Goal: Communication & Community: Answer question/provide support

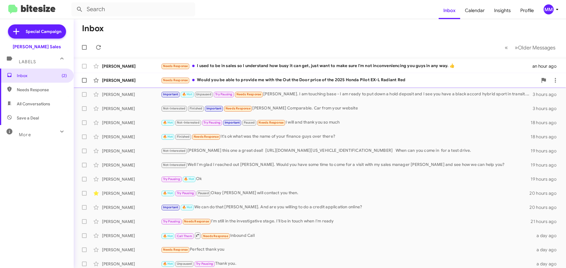
click at [225, 80] on div "Needs Response Would you be able to provide me with the Out the Door price of t…" at bounding box center [349, 80] width 377 height 7
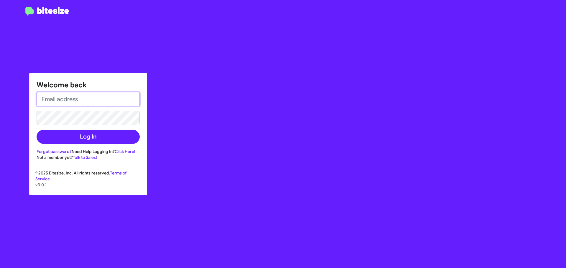
type input "[EMAIL_ADDRESS][DOMAIN_NAME]"
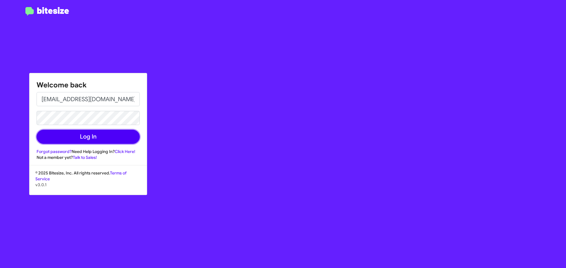
click at [95, 138] on button "Log In" at bounding box center [88, 137] width 103 height 14
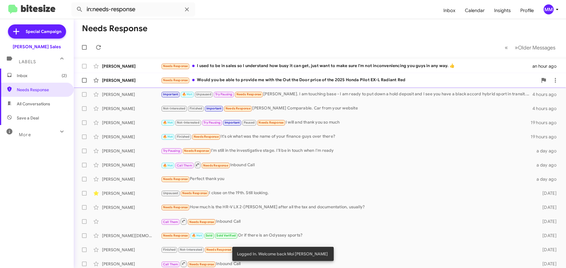
click at [240, 80] on div "Needs Response Would you be able to provide me with the Out the Door price of t…" at bounding box center [349, 80] width 377 height 7
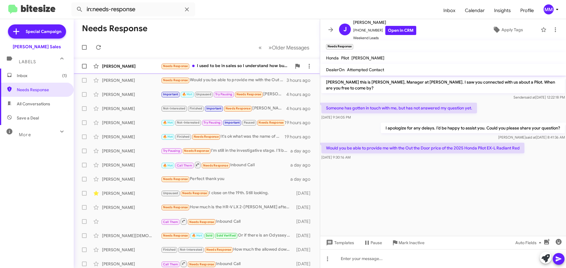
click at [204, 65] on div "Needs Response I used to be in sales so I understand how busy it can get, just …" at bounding box center [226, 66] width 131 height 7
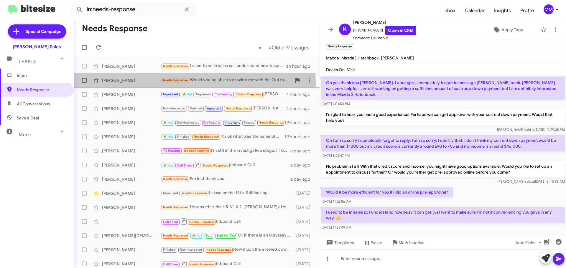
click at [121, 83] on div "[PERSON_NAME]" at bounding box center [131, 80] width 59 height 6
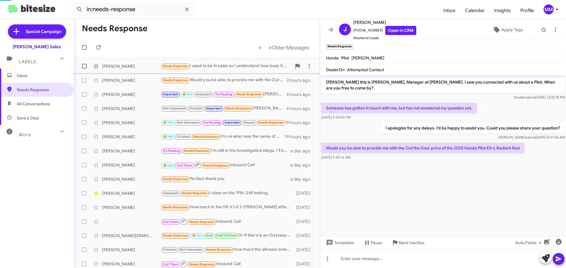
drag, startPoint x: 112, startPoint y: 65, endPoint x: 124, endPoint y: 61, distance: 12.5
click at [113, 64] on div "[PERSON_NAME]" at bounding box center [131, 66] width 59 height 6
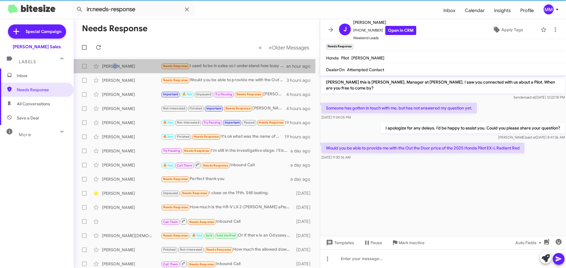
scroll to position [25, 0]
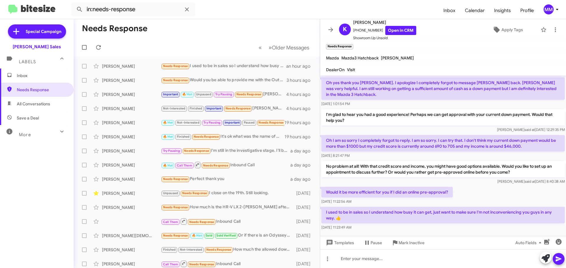
click at [179, 32] on mat-toolbar-row "Needs Response" at bounding box center [197, 28] width 246 height 19
click at [97, 46] on icon at bounding box center [98, 47] width 5 height 5
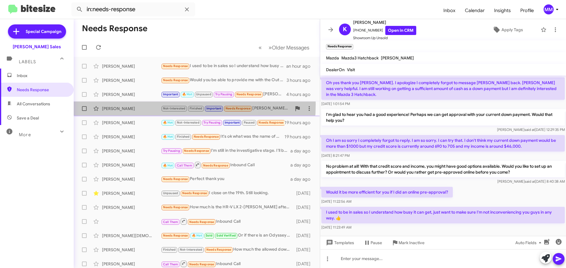
click at [137, 104] on div "[PERSON_NAME] Not-Interested Finished Important Needs Response [PERSON_NAME] Co…" at bounding box center [196, 109] width 237 height 12
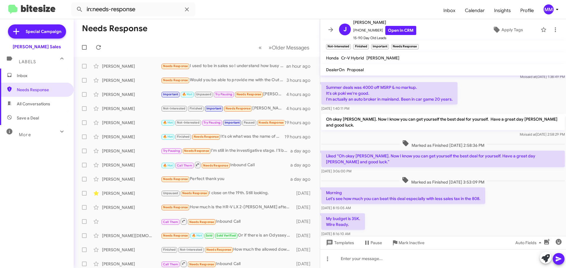
scroll to position [186, 0]
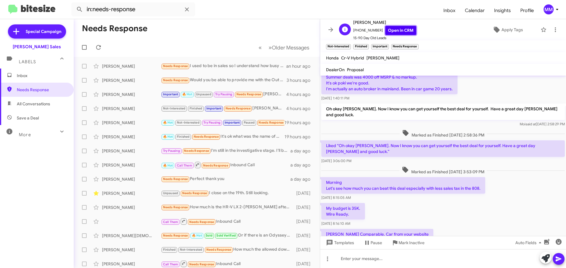
click at [395, 31] on link "Open in CRM" at bounding box center [400, 30] width 31 height 9
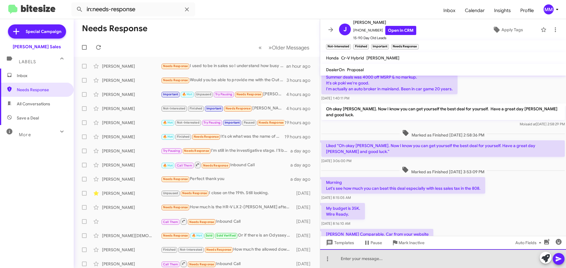
drag, startPoint x: 354, startPoint y: 254, endPoint x: 356, endPoint y: 251, distance: 3.6
click at [356, 251] on div at bounding box center [443, 259] width 246 height 19
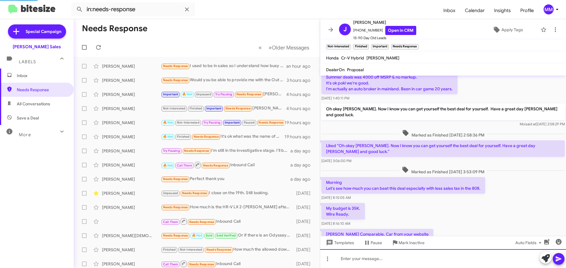
scroll to position [0, 0]
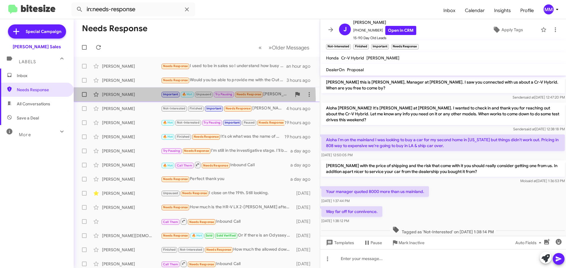
click at [138, 99] on div "[PERSON_NAME] Important 🔥 Hot Unpaused Try Pausing Needs Response [PERSON_NAME]…" at bounding box center [196, 95] width 237 height 12
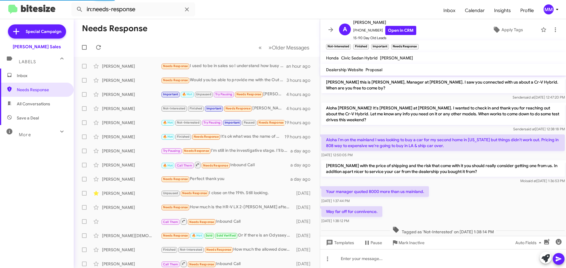
scroll to position [421, 0]
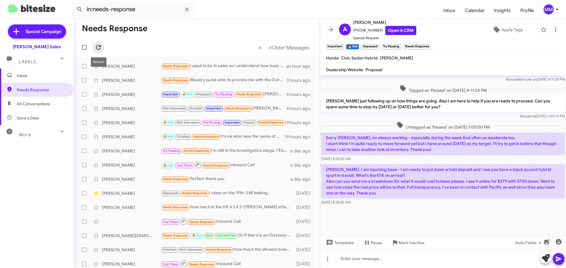
click at [100, 47] on icon at bounding box center [98, 47] width 5 height 5
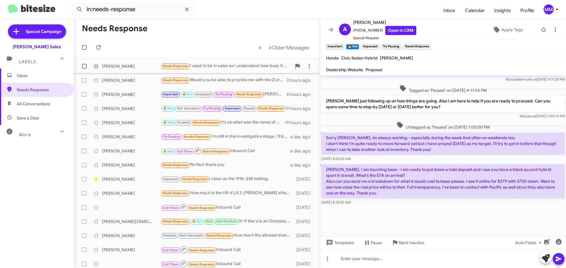
click at [117, 67] on div "[PERSON_NAME]" at bounding box center [131, 66] width 59 height 6
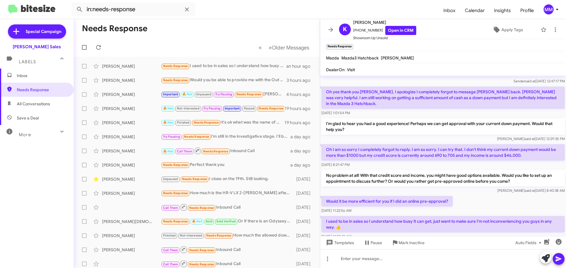
scroll to position [25, 0]
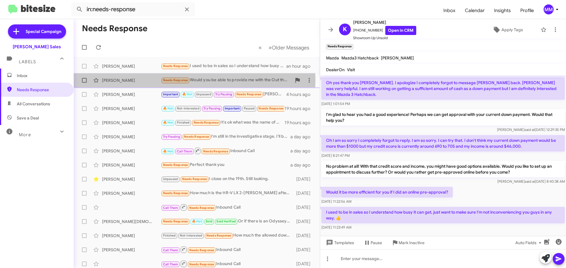
click at [128, 80] on div "[PERSON_NAME]" at bounding box center [131, 80] width 59 height 6
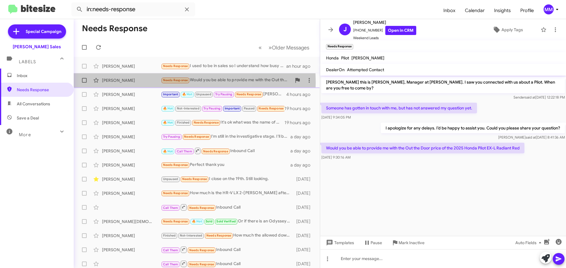
click at [134, 83] on div "[PERSON_NAME]" at bounding box center [131, 80] width 59 height 6
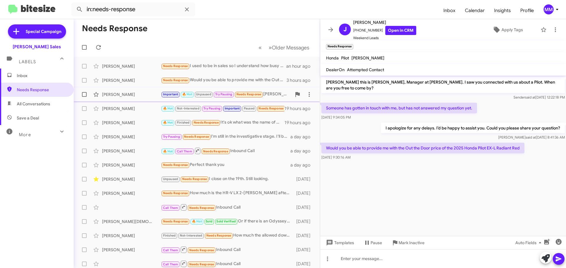
click at [126, 95] on div "[PERSON_NAME]" at bounding box center [131, 95] width 59 height 6
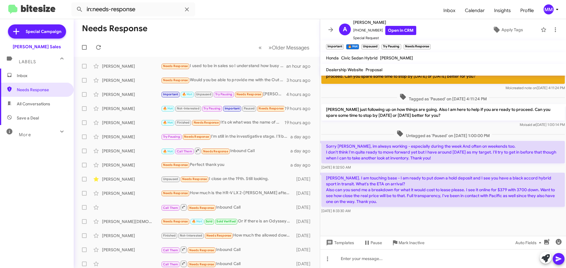
scroll to position [421, 0]
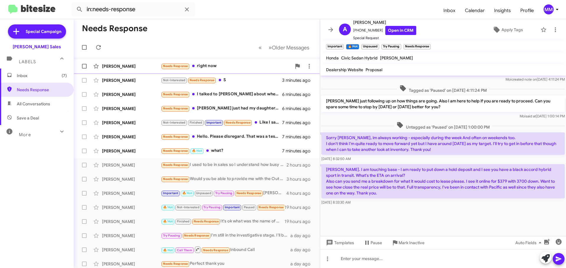
click at [135, 68] on div "[PERSON_NAME]" at bounding box center [131, 66] width 59 height 6
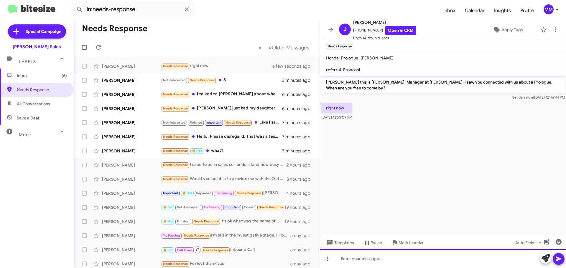
click at [360, 261] on div at bounding box center [443, 259] width 246 height 19
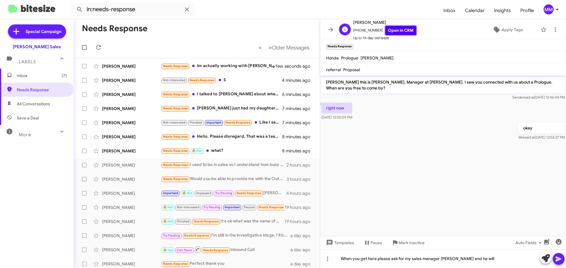
click at [397, 33] on link "Open in CRM" at bounding box center [400, 30] width 31 height 9
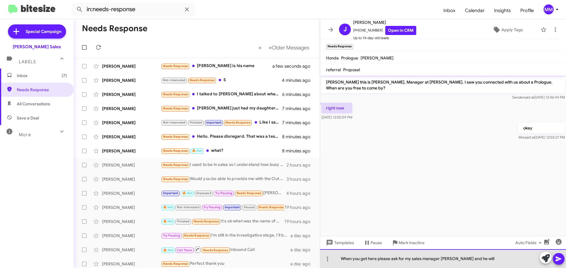
click at [493, 260] on div "When you get here please ask for my sales manager [PERSON_NAME] and he will" at bounding box center [443, 259] width 246 height 19
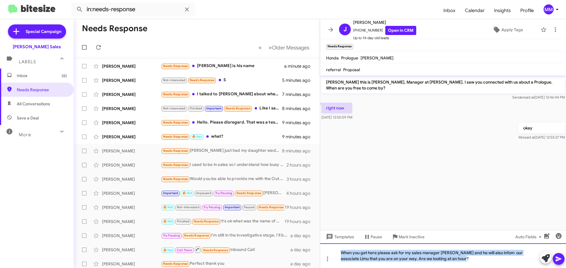
drag, startPoint x: 463, startPoint y: 261, endPoint x: 347, endPoint y: 252, distance: 116.4
click at [334, 253] on div "When you get here please ask for my sales manager [PERSON_NAME] and he will als…" at bounding box center [443, 256] width 246 height 25
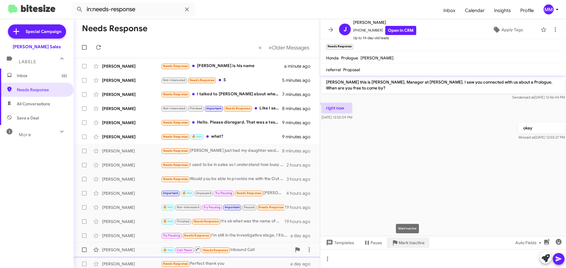
click at [403, 244] on span "Mark Inactive" at bounding box center [411, 243] width 26 height 11
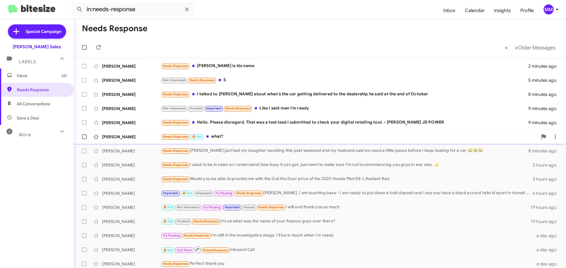
click at [142, 139] on div "[PERSON_NAME]" at bounding box center [131, 137] width 59 height 6
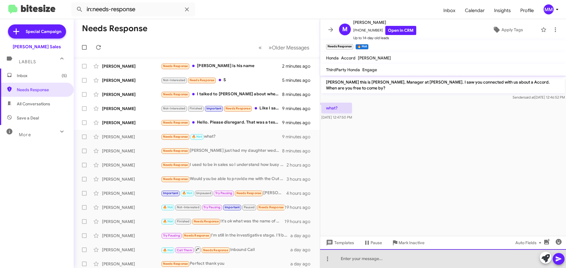
drag, startPoint x: 349, startPoint y: 266, endPoint x: 350, endPoint y: 257, distance: 9.3
click at [349, 261] on div at bounding box center [443, 259] width 246 height 19
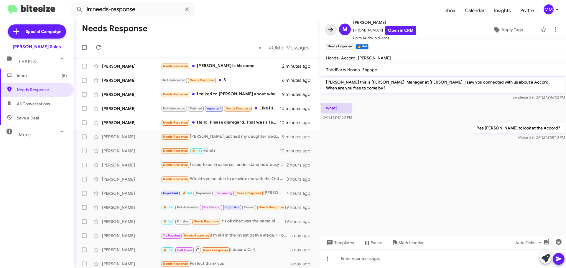
click at [330, 30] on icon at bounding box center [330, 29] width 7 height 7
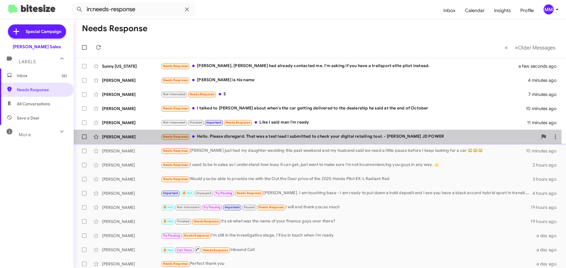
click at [130, 139] on div "[PERSON_NAME]" at bounding box center [131, 137] width 59 height 6
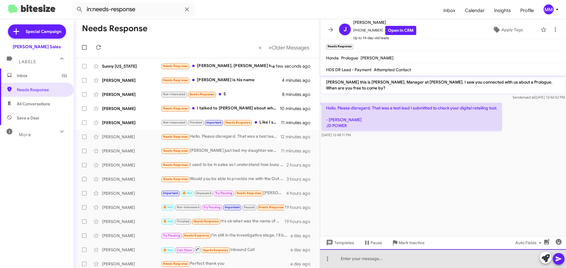
click at [366, 258] on div at bounding box center [443, 259] width 246 height 19
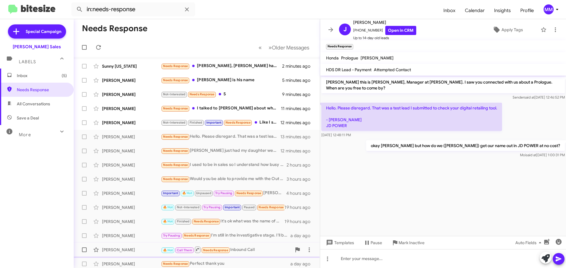
click at [403, 244] on span "Mark Inactive" at bounding box center [411, 243] width 26 height 11
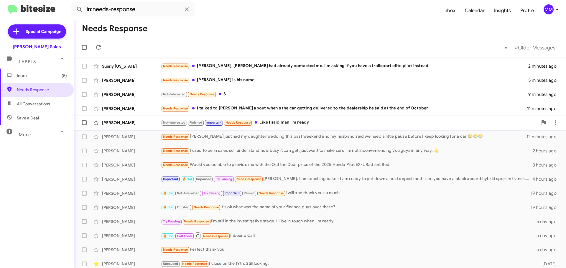
click at [133, 124] on div "[PERSON_NAME]" at bounding box center [131, 123] width 59 height 6
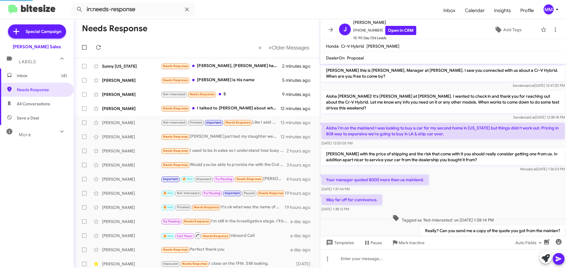
scroll to position [280, 0]
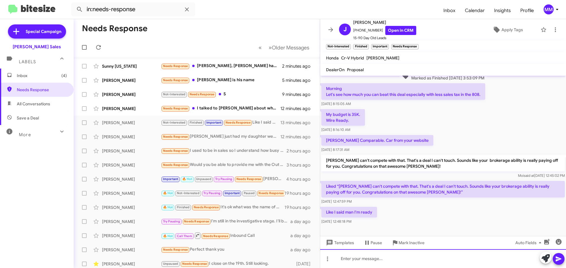
click at [352, 259] on div at bounding box center [443, 259] width 246 height 19
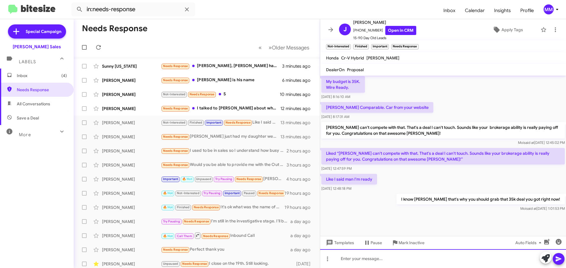
scroll to position [313, 0]
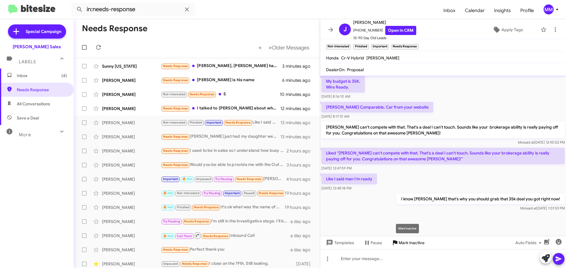
click at [403, 243] on span "Mark Inactive" at bounding box center [411, 243] width 26 height 11
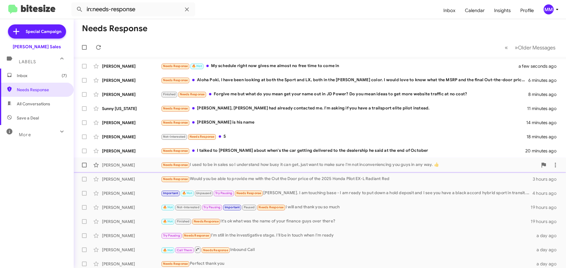
click at [131, 165] on div "[PERSON_NAME]" at bounding box center [131, 165] width 59 height 6
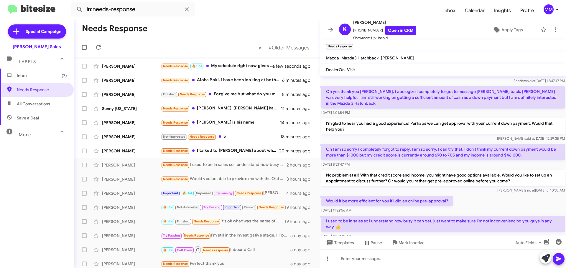
scroll to position [25, 0]
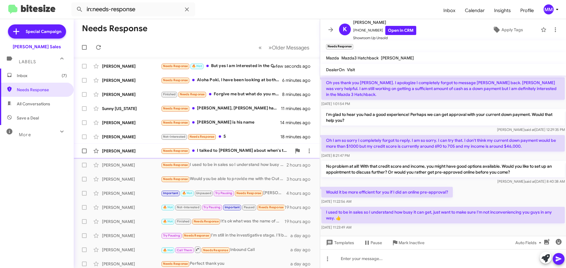
click at [144, 153] on div "[PERSON_NAME]" at bounding box center [131, 151] width 59 height 6
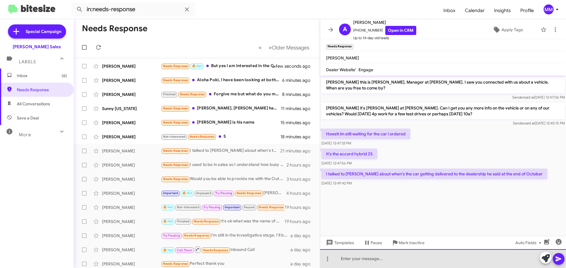
drag, startPoint x: 352, startPoint y: 257, endPoint x: 348, endPoint y: 254, distance: 4.6
click at [351, 258] on div at bounding box center [443, 259] width 246 height 19
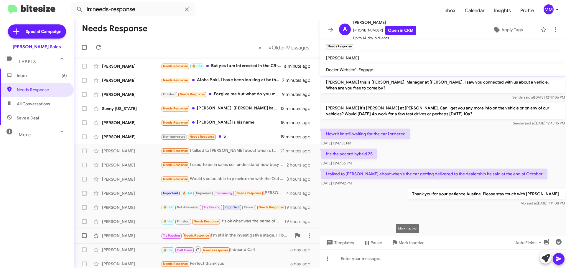
click at [409, 243] on span "Mark Inactive" at bounding box center [411, 243] width 26 height 11
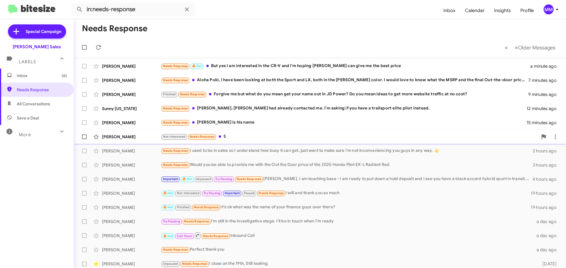
click at [140, 134] on div "[PERSON_NAME]" at bounding box center [131, 137] width 59 height 6
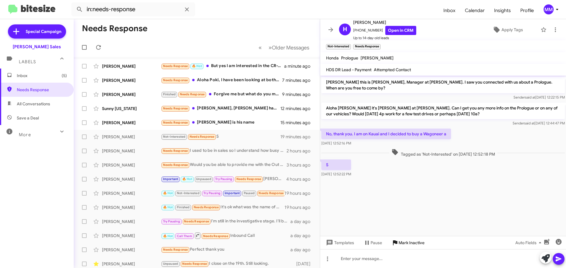
click at [403, 244] on span "Mark Inactive" at bounding box center [411, 243] width 26 height 11
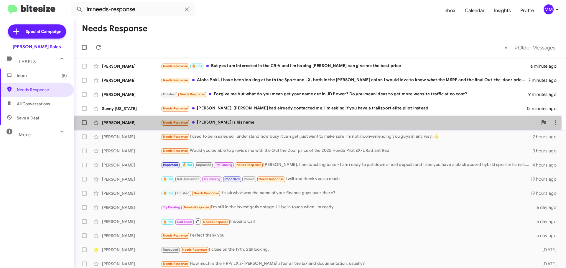
click at [208, 123] on div "Needs Response [PERSON_NAME] is his name" at bounding box center [349, 122] width 377 height 7
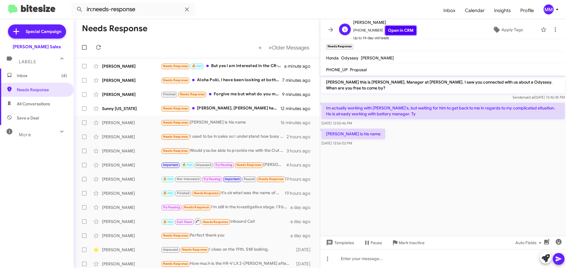
click at [397, 31] on link "Open in CRM" at bounding box center [400, 30] width 31 height 9
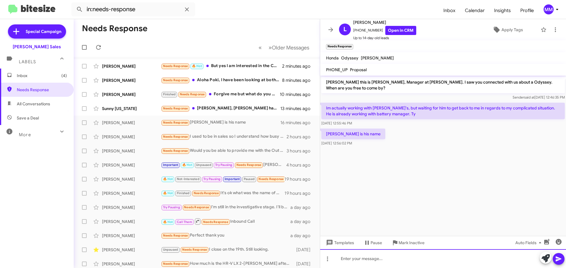
drag, startPoint x: 348, startPoint y: 260, endPoint x: 346, endPoint y: 252, distance: 8.4
click at [346, 252] on div at bounding box center [443, 259] width 246 height 19
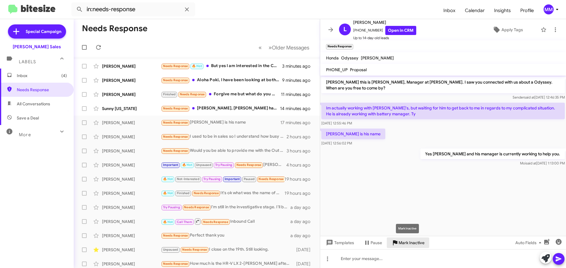
click at [404, 244] on span "Mark Inactive" at bounding box center [411, 243] width 26 height 11
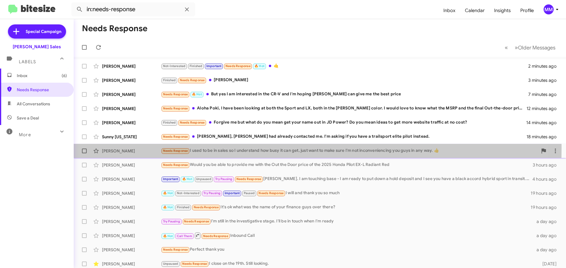
click at [217, 149] on div "Needs Response I used to be in sales so I understand how busy it can get, just …" at bounding box center [349, 151] width 377 height 7
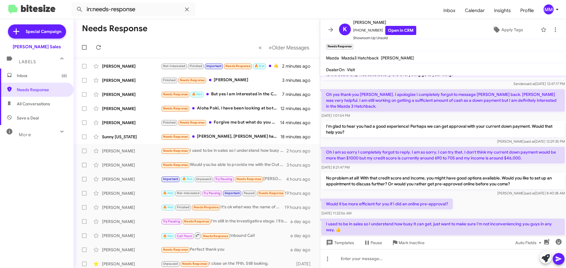
scroll to position [25, 0]
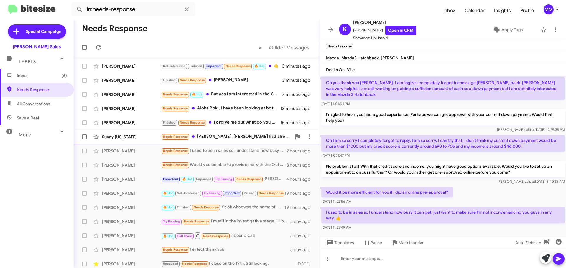
click at [139, 136] on div "Sunny [US_STATE]" at bounding box center [131, 137] width 59 height 6
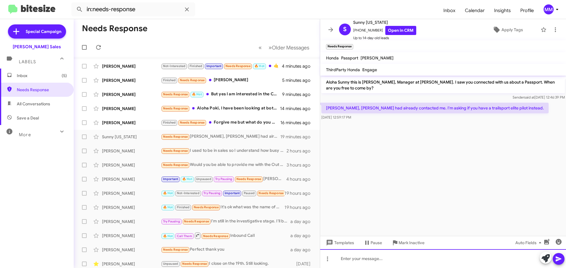
drag, startPoint x: 349, startPoint y: 260, endPoint x: 344, endPoint y: 262, distance: 5.3
click at [345, 262] on div at bounding box center [443, 259] width 246 height 19
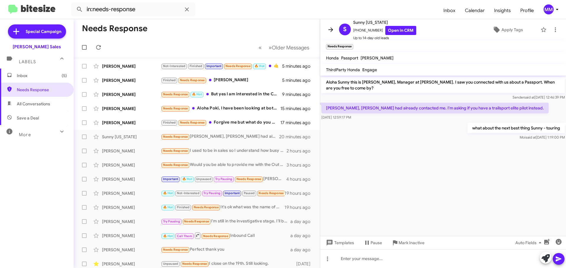
click at [333, 31] on icon at bounding box center [330, 29] width 7 height 7
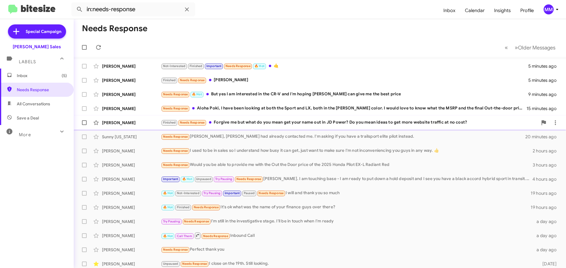
click at [258, 122] on div "Finished Needs Response Forgive me but what do you mean get your name out in JD…" at bounding box center [349, 122] width 377 height 7
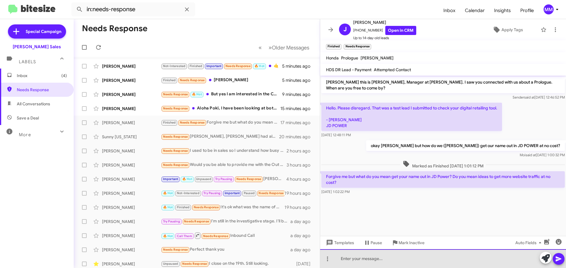
click at [348, 258] on div at bounding box center [443, 259] width 246 height 19
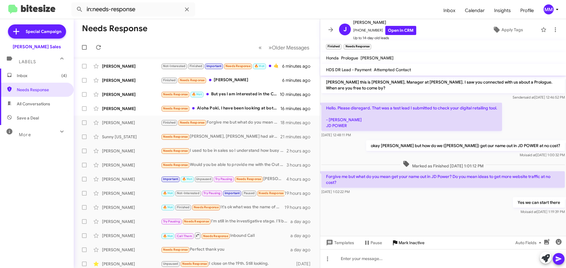
click at [404, 243] on span "Mark Inactive" at bounding box center [411, 243] width 26 height 11
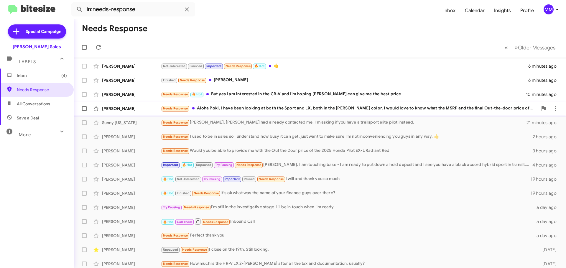
click at [245, 107] on div "Needs Response Aloha Poki, I have been looking at both the Sport and LX, both i…" at bounding box center [349, 108] width 377 height 7
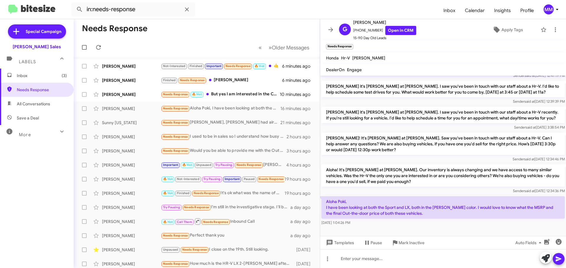
scroll to position [133, 0]
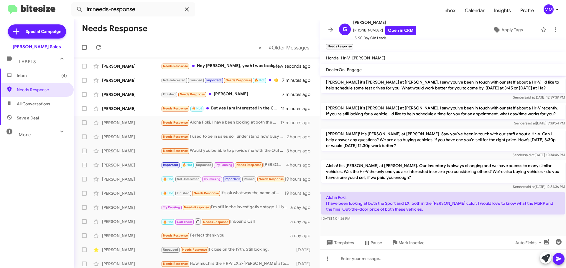
click at [189, 11] on icon at bounding box center [186, 9] width 7 height 7
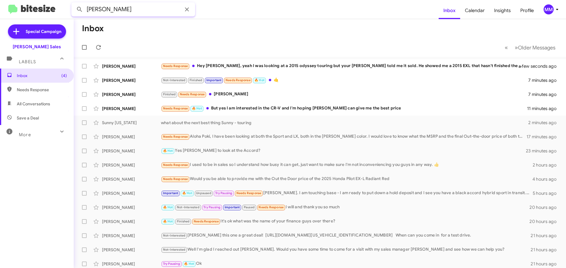
type input "[PERSON_NAME]"
click at [74, 4] on button at bounding box center [80, 10] width 12 height 12
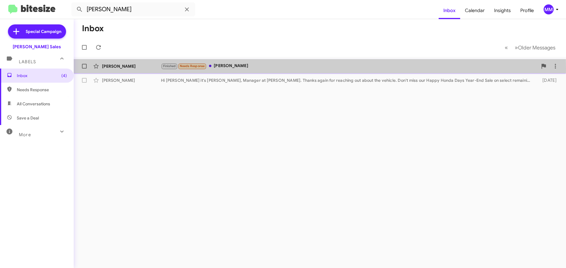
click at [146, 68] on div "[PERSON_NAME]" at bounding box center [131, 66] width 59 height 6
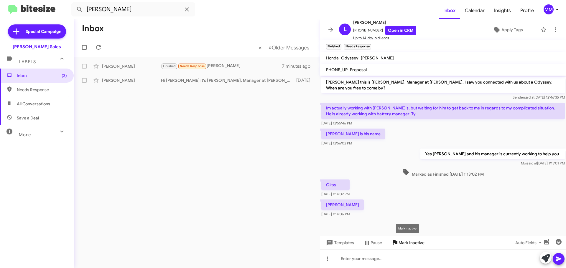
click at [402, 242] on span "Mark Inactive" at bounding box center [411, 243] width 26 height 11
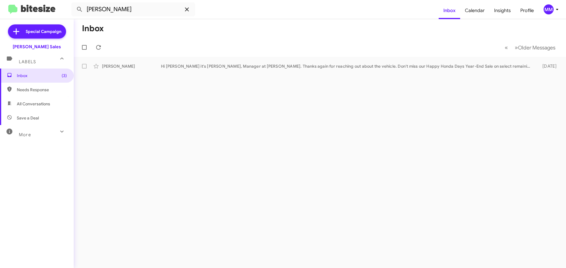
click at [188, 11] on icon at bounding box center [186, 9] width 7 height 7
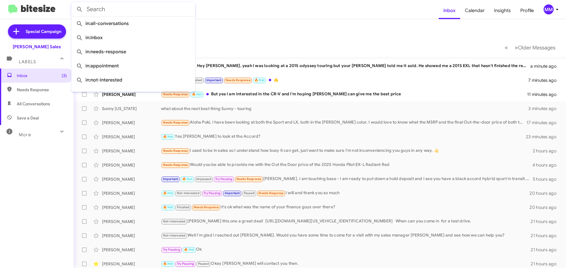
click at [257, 27] on mat-toolbar-row "Inbox" at bounding box center [320, 28] width 492 height 19
